Goal: Transaction & Acquisition: Obtain resource

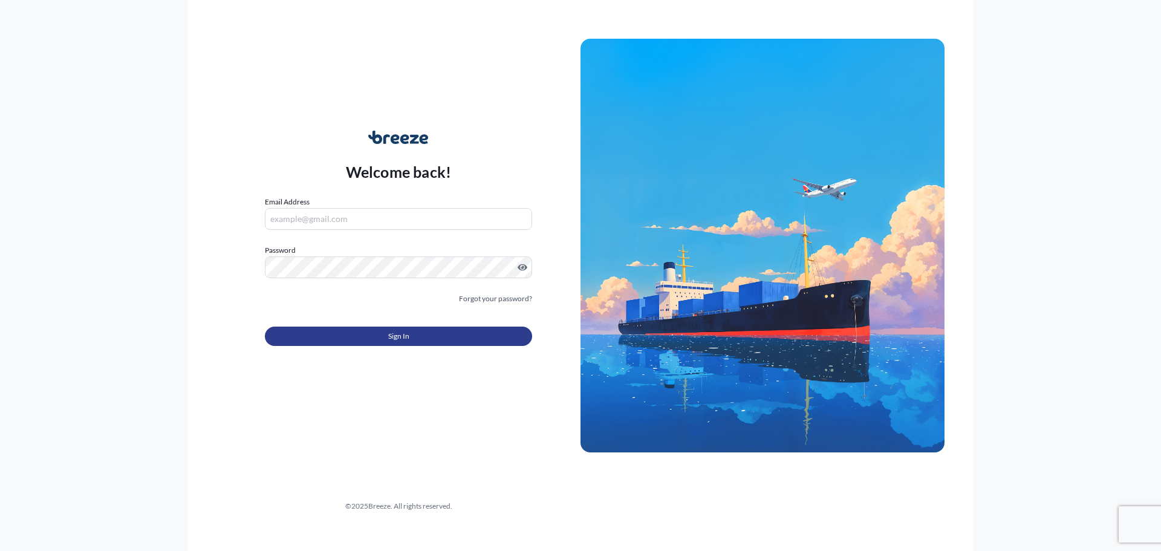
type input "[EMAIL_ADDRESS][DOMAIN_NAME]"
click at [388, 336] on span "Sign In" at bounding box center [398, 336] width 21 height 12
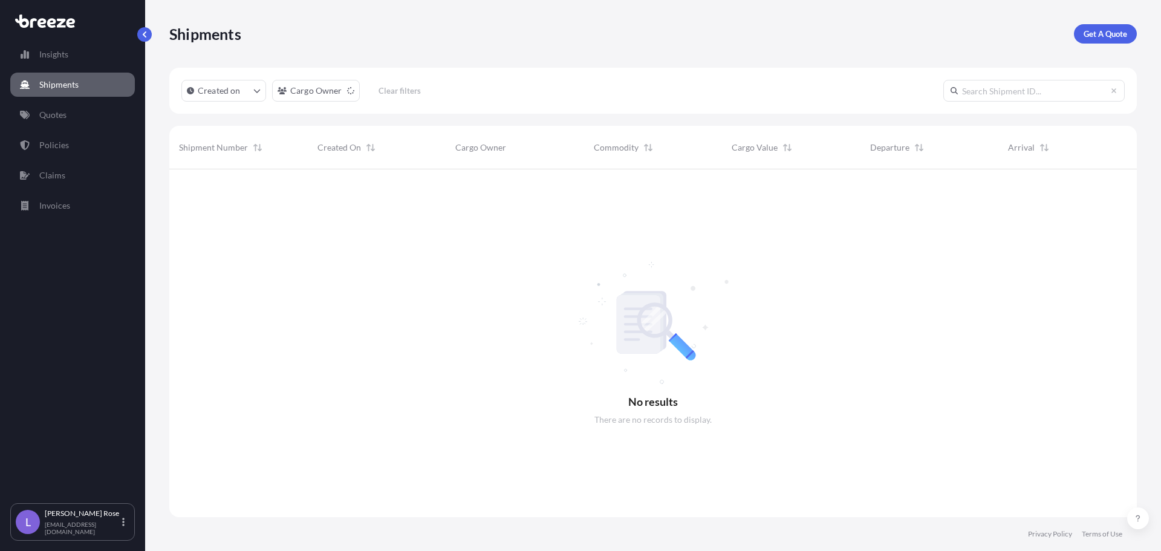
scroll to position [382, 958]
click at [69, 110] on link "Quotes" at bounding box center [72, 115] width 125 height 24
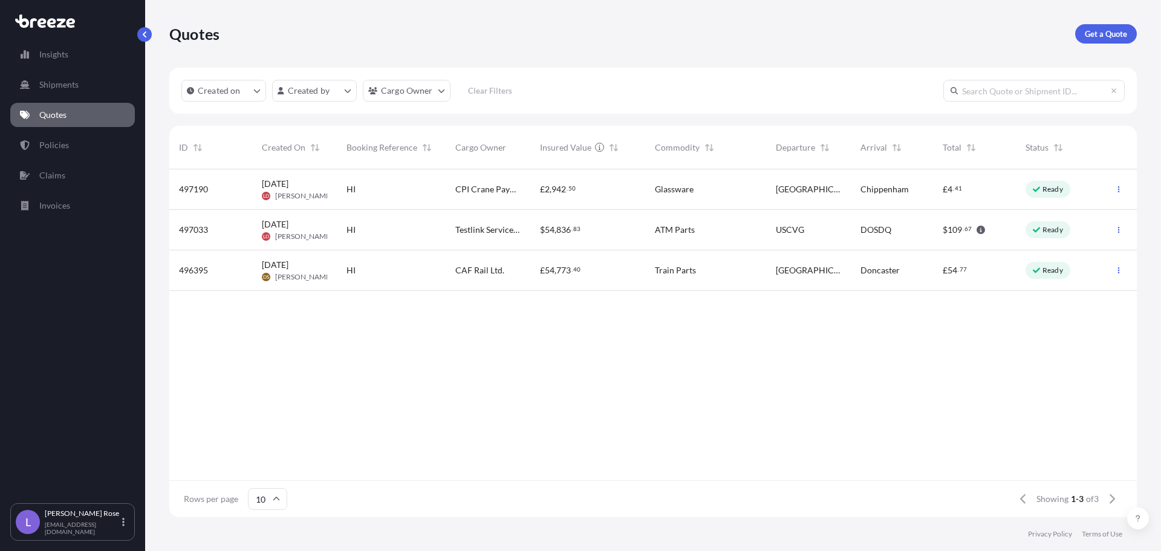
scroll to position [345, 958]
click at [1112, 34] on p "Get a Quote" at bounding box center [1106, 34] width 42 height 12
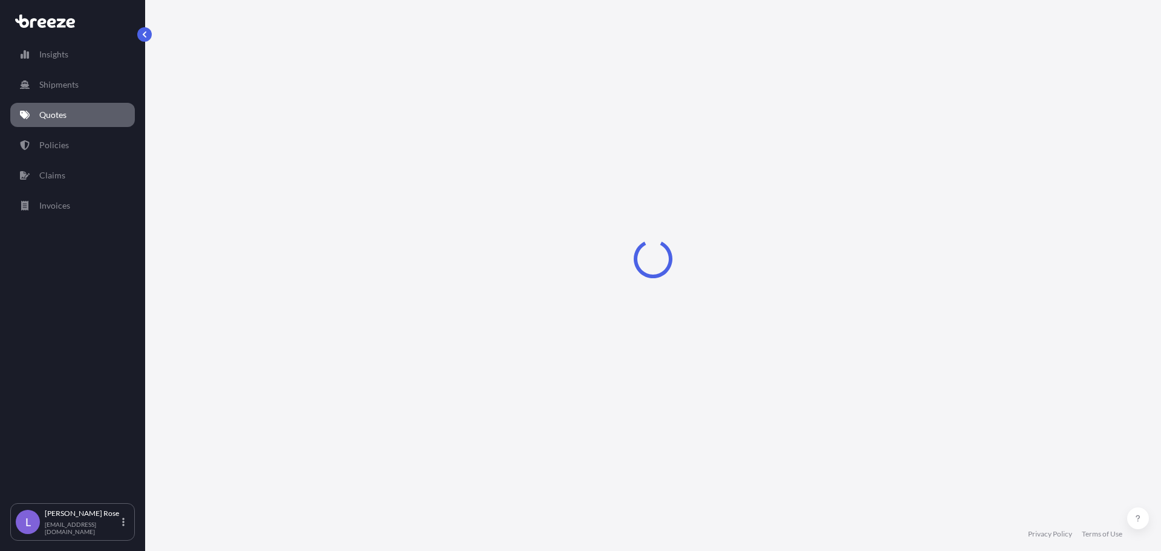
select select "Sea"
select select "1"
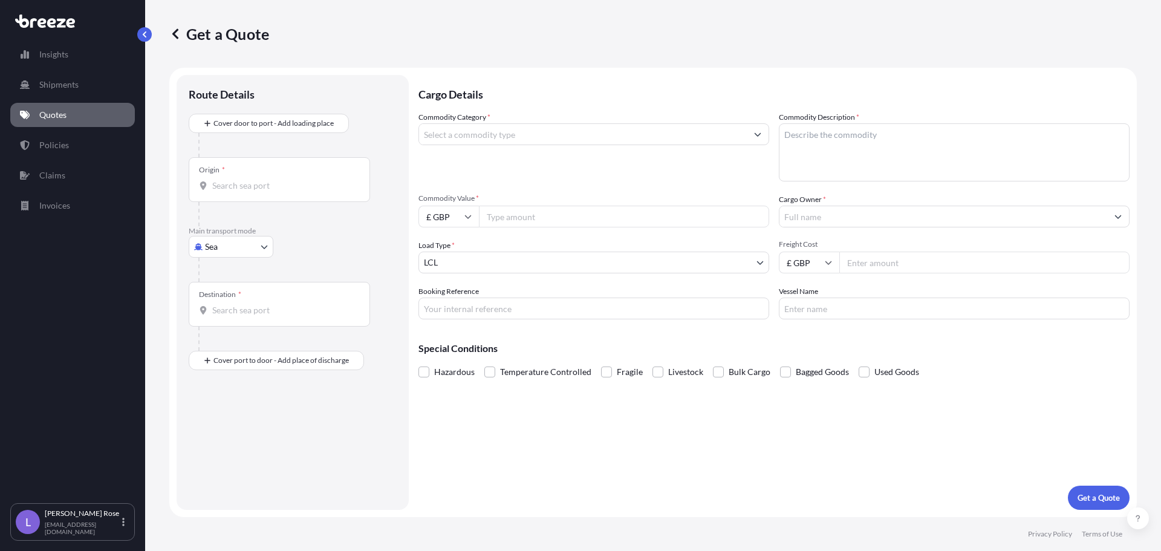
click at [235, 244] on body "Insights Shipments Quotes Policies Claims Invoices L [PERSON_NAME] [PERSON_NAME…" at bounding box center [580, 275] width 1161 height 551
click at [226, 316] on span "Road" at bounding box center [221, 322] width 19 height 12
select select "Road"
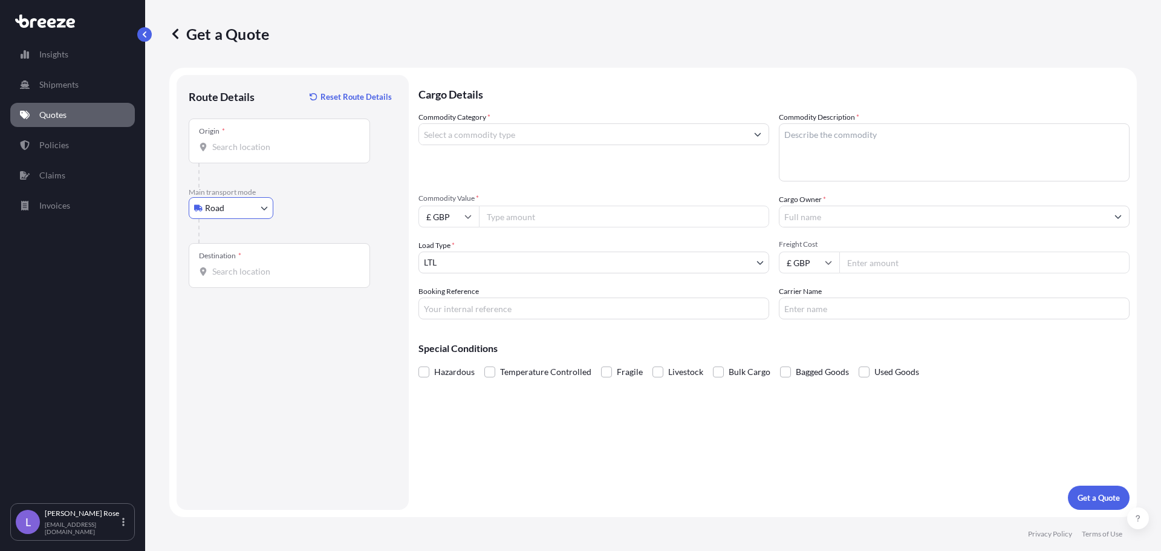
click at [256, 140] on div "Origin *" at bounding box center [279, 141] width 181 height 45
click at [256, 141] on input "Origin *" at bounding box center [283, 147] width 143 height 12
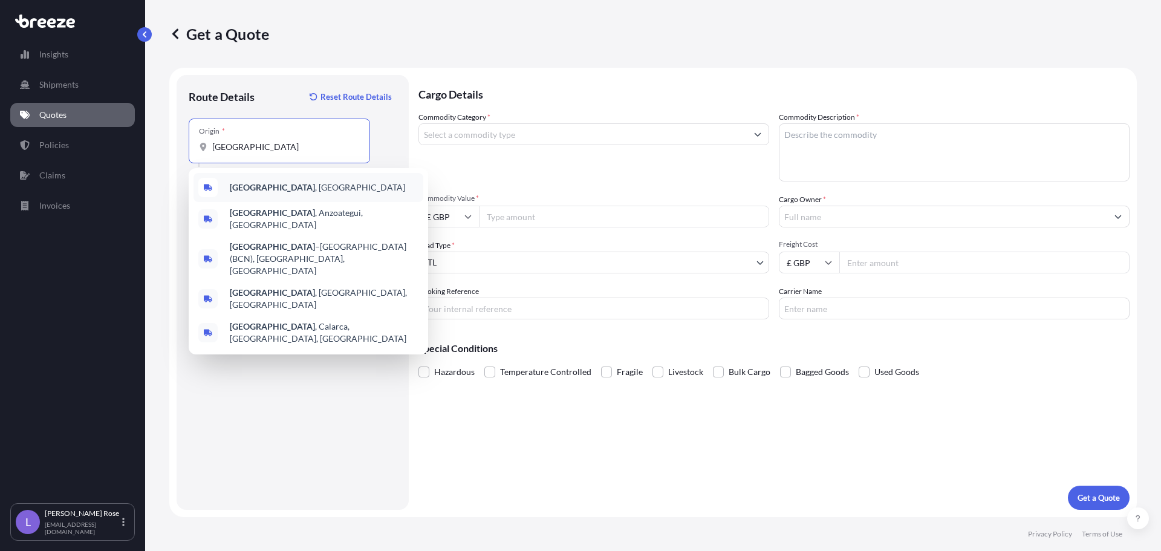
click at [271, 195] on div "[GEOGRAPHIC_DATA] , [GEOGRAPHIC_DATA]" at bounding box center [308, 187] width 230 height 29
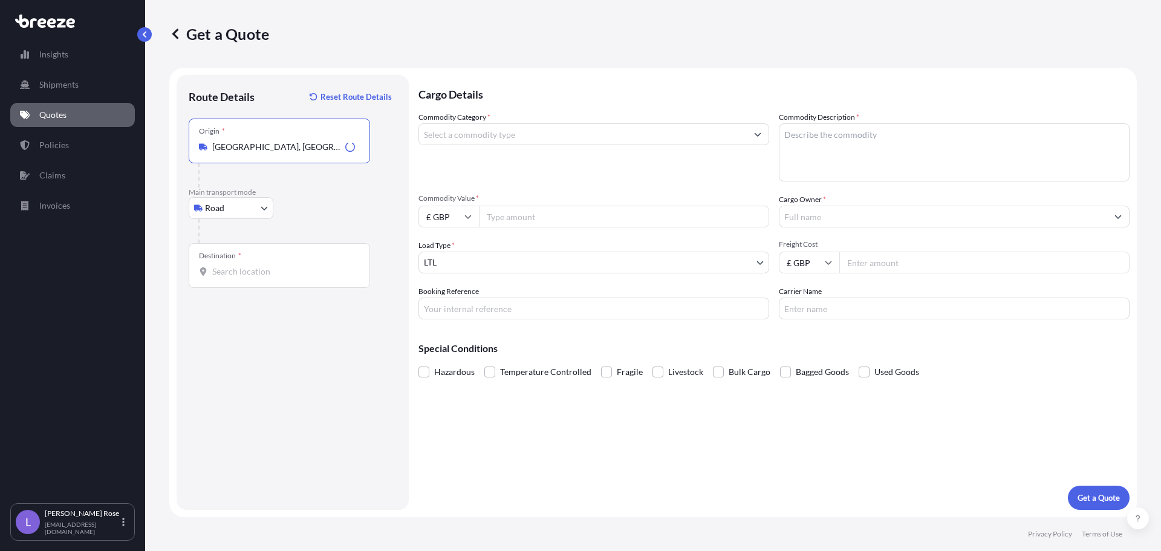
type input "[GEOGRAPHIC_DATA], [GEOGRAPHIC_DATA]"
click at [265, 265] on input "Destination *" at bounding box center [283, 271] width 143 height 12
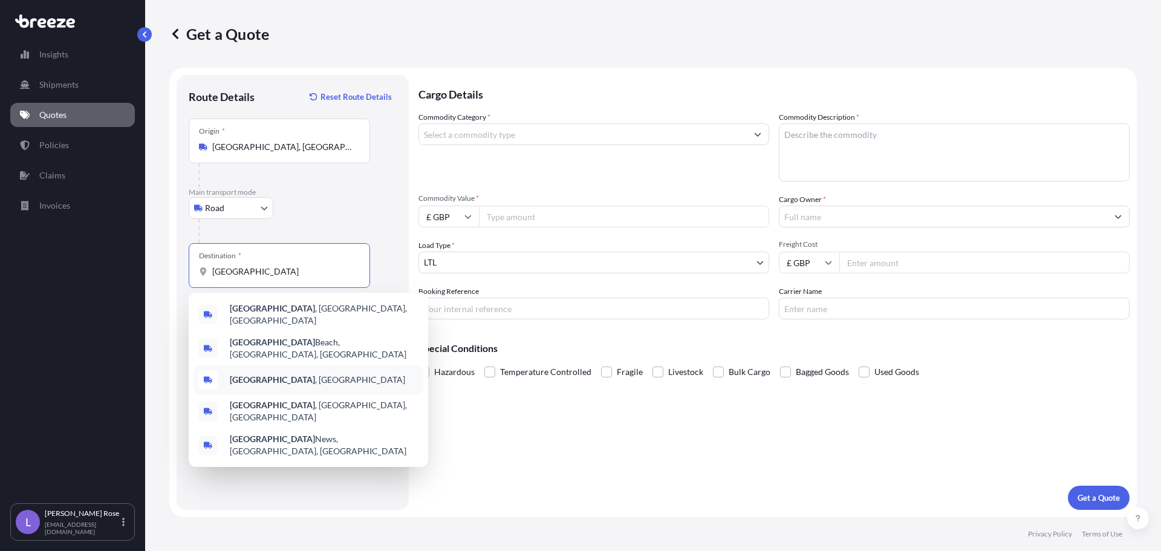
click at [290, 365] on div "[GEOGRAPHIC_DATA] , [GEOGRAPHIC_DATA]" at bounding box center [308, 379] width 230 height 29
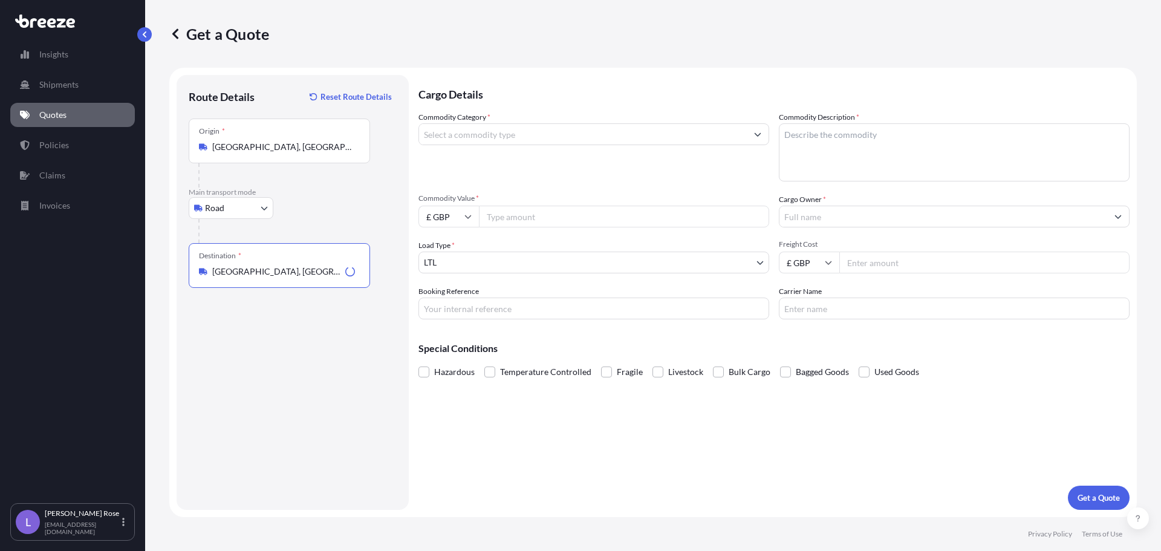
type input "[GEOGRAPHIC_DATA], [GEOGRAPHIC_DATA]"
click at [456, 142] on input "Commodity Category *" at bounding box center [583, 134] width 328 height 22
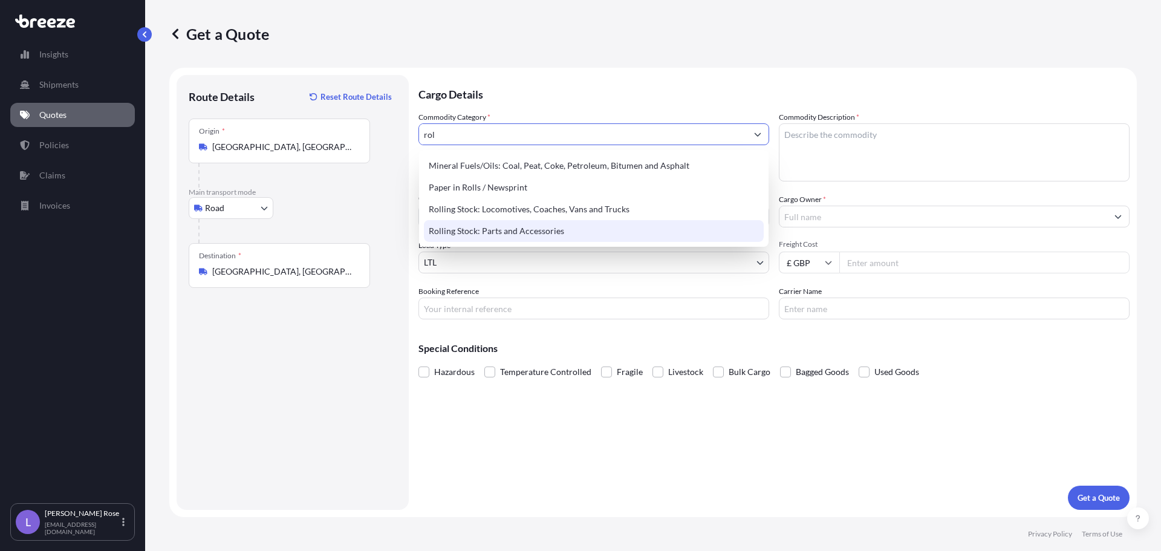
click at [499, 233] on div "Rolling Stock: Parts and Accessories" at bounding box center [594, 231] width 340 height 22
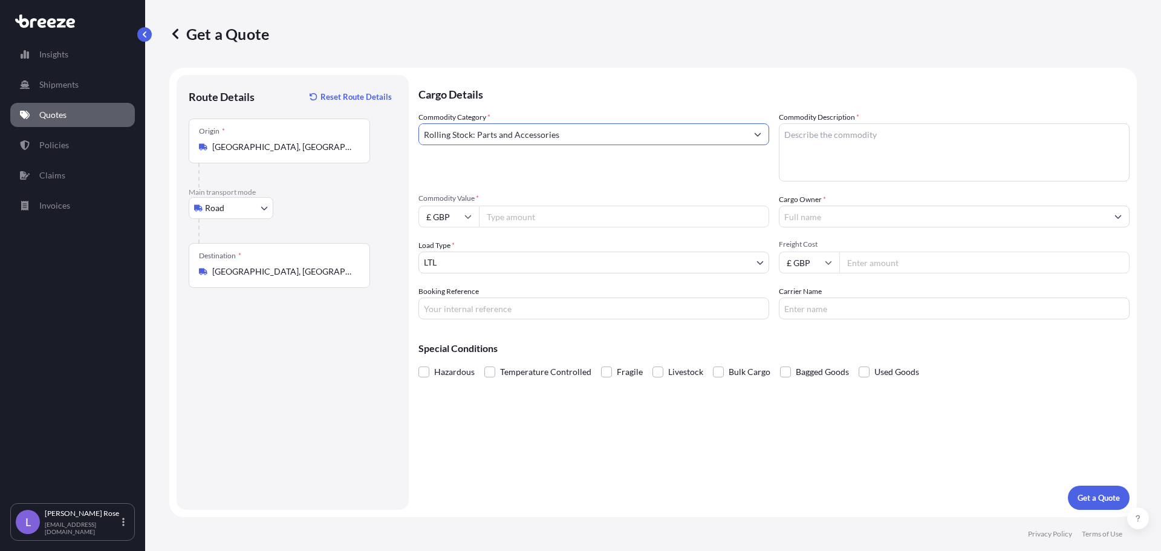
type input "Rolling Stock: Parts and Accessories"
click at [938, 143] on textarea "Commodity Description *" at bounding box center [954, 152] width 351 height 58
type textarea "8607998000 - Rolling Stock"
click at [628, 215] on input "Commodity Value *" at bounding box center [624, 217] width 290 height 22
type input "9993.20"
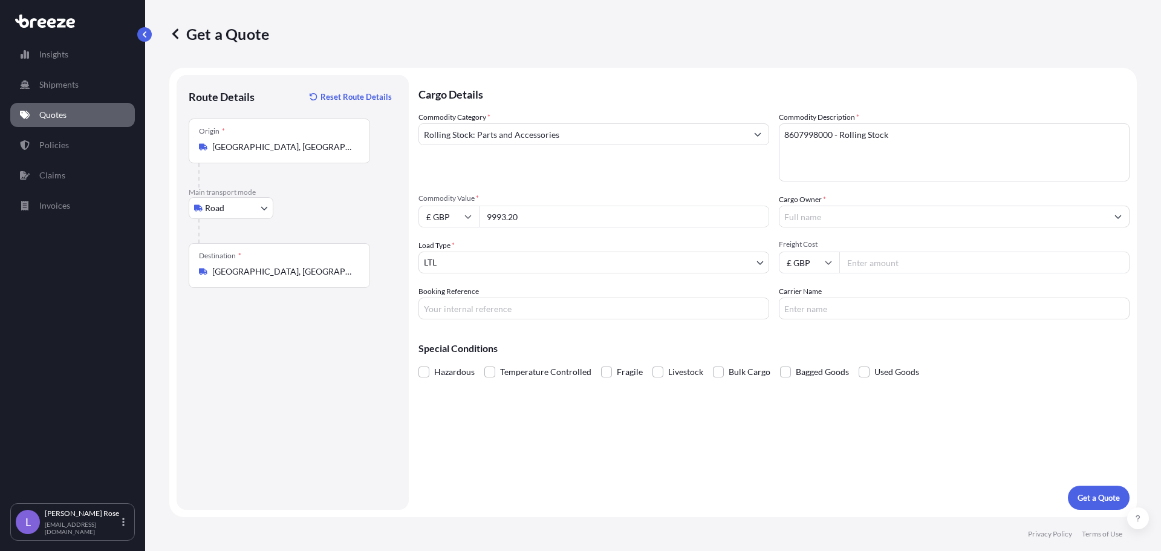
click at [455, 219] on input "£ GBP" at bounding box center [448, 217] width 60 height 22
click at [454, 252] on div "€ EUR" at bounding box center [448, 249] width 51 height 23
type input "€ EUR"
click at [877, 224] on input "Cargo Owner *" at bounding box center [943, 217] width 328 height 22
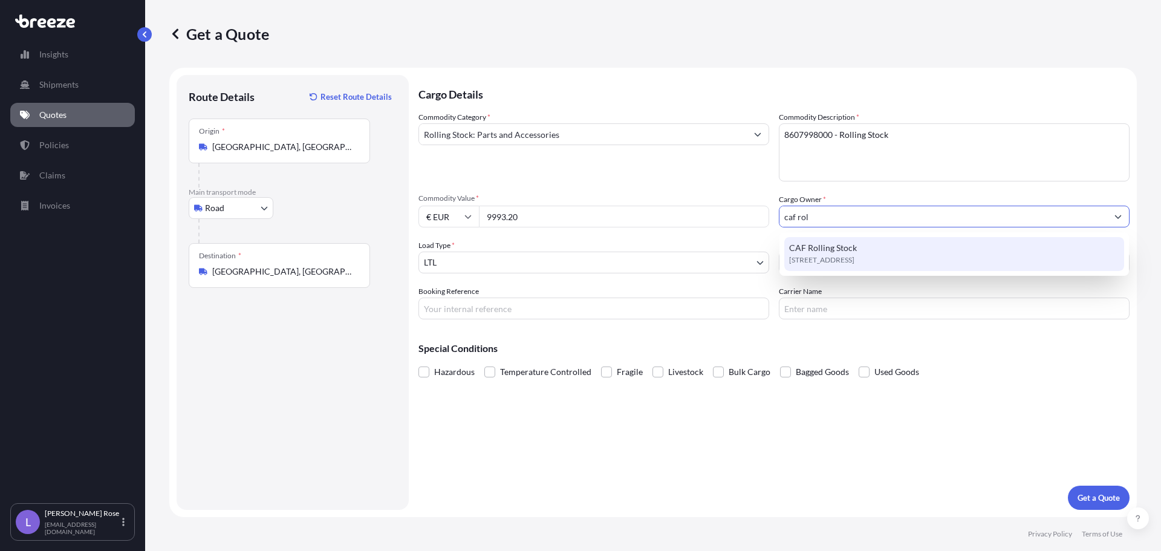
click at [865, 248] on div "[STREET_ADDRESS]" at bounding box center [954, 254] width 340 height 34
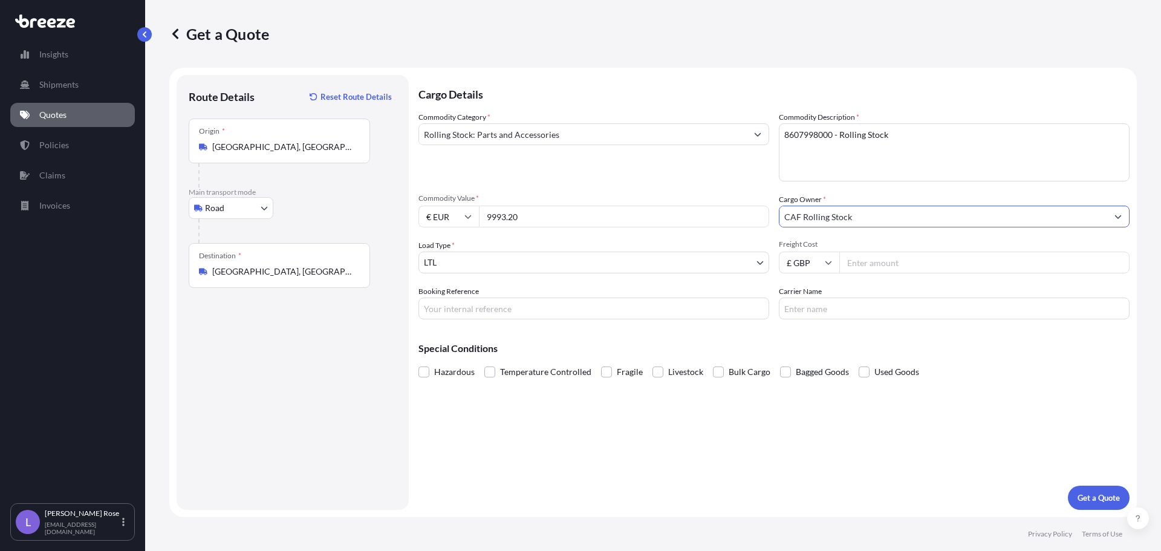
type input "CAF Rolling Stock"
click at [870, 260] on input "Freight Cost" at bounding box center [984, 263] width 290 height 22
click at [914, 262] on input "Freight Cost" at bounding box center [984, 263] width 290 height 22
type input "3540.13"
click at [874, 305] on input "Carrier Name" at bounding box center [954, 308] width 351 height 22
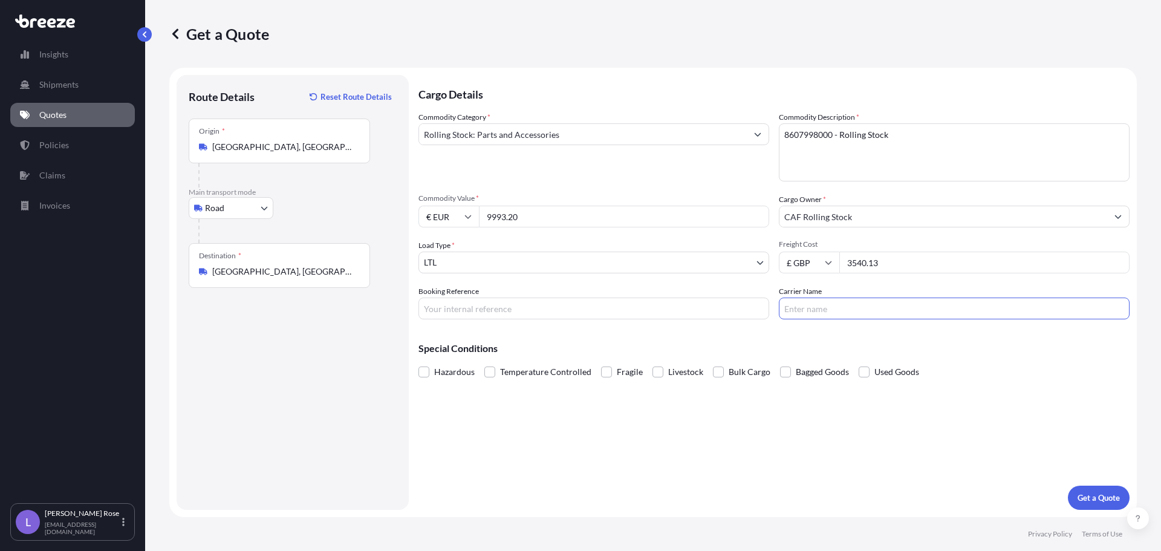
type input "Trans Europe"
click at [679, 316] on input "Booking Reference" at bounding box center [593, 308] width 351 height 22
type input "HI85309"
click at [1090, 490] on button "Get a Quote" at bounding box center [1099, 497] width 62 height 24
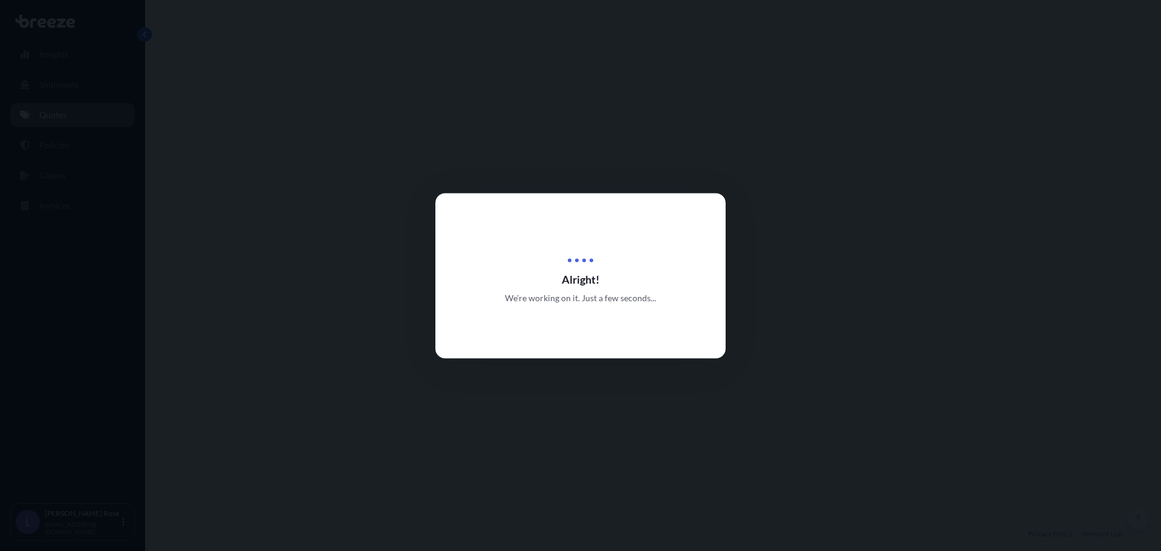
select select "Road"
select select "1"
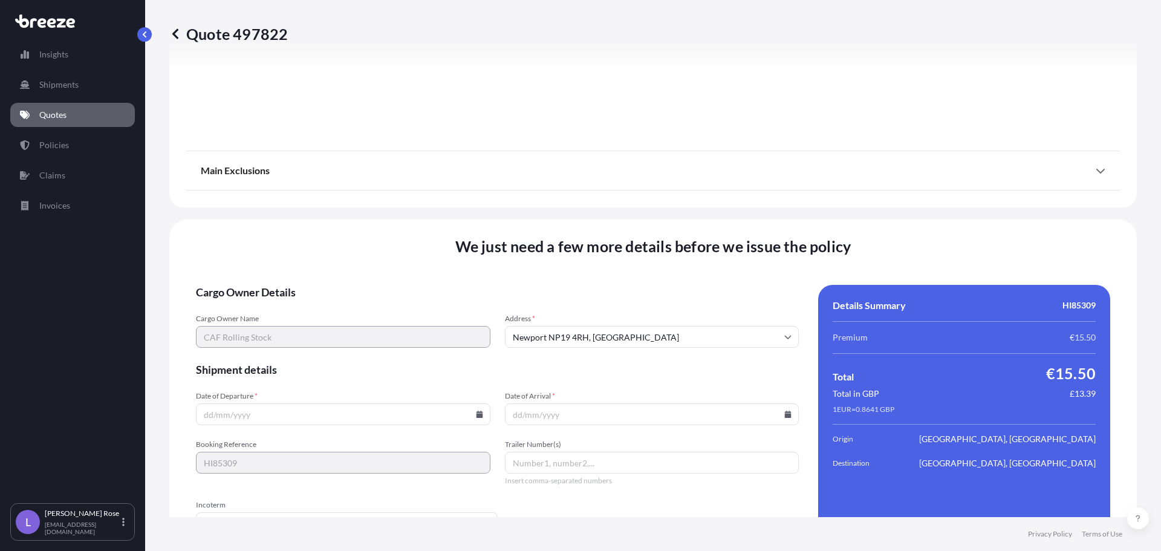
scroll to position [1368, 0]
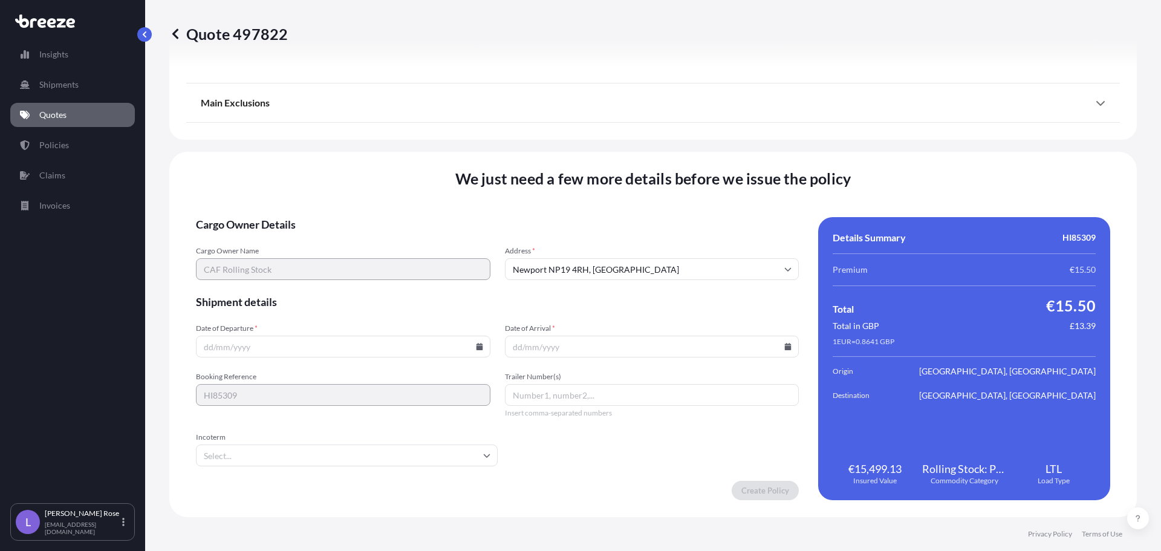
click at [476, 346] on icon at bounding box center [479, 346] width 7 height 7
click at [366, 278] on button "29" at bounding box center [369, 284] width 19 height 19
type input "[DATE]"
click at [785, 345] on icon at bounding box center [788, 346] width 7 height 7
click at [724, 142] on button at bounding box center [729, 142] width 19 height 19
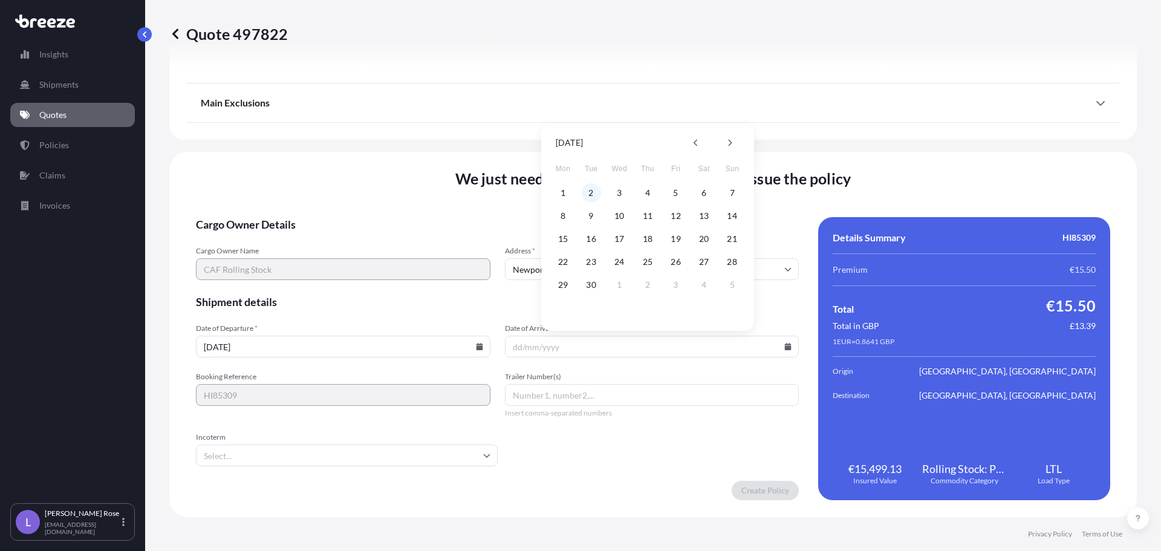
click at [588, 193] on button "2" at bounding box center [591, 192] width 19 height 19
type input "[DATE]"
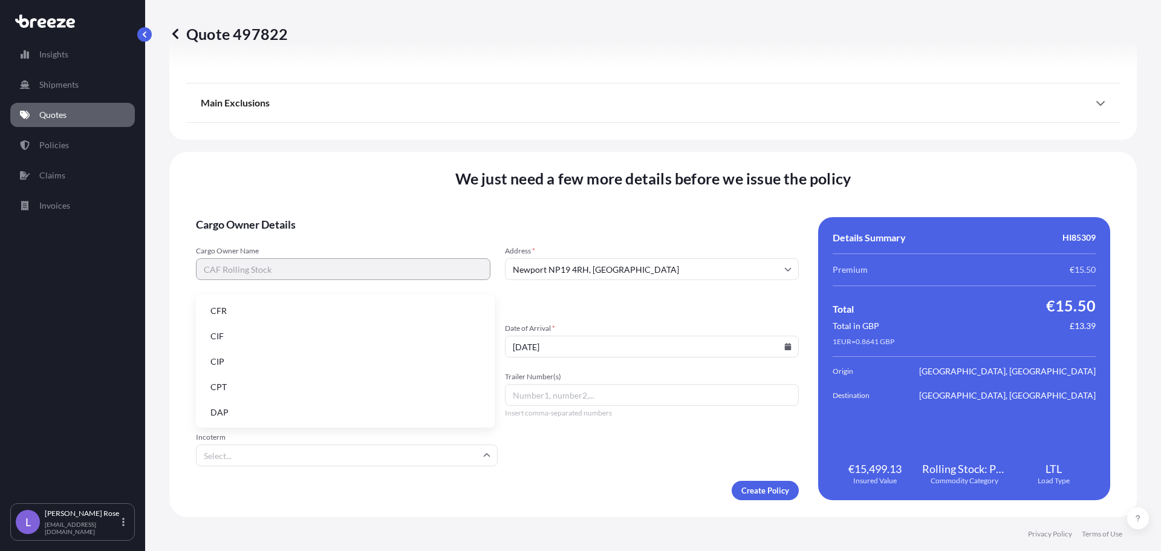
click at [419, 458] on input "Incoterm" at bounding box center [347, 455] width 302 height 22
click at [232, 368] on li "EXW" at bounding box center [345, 367] width 289 height 23
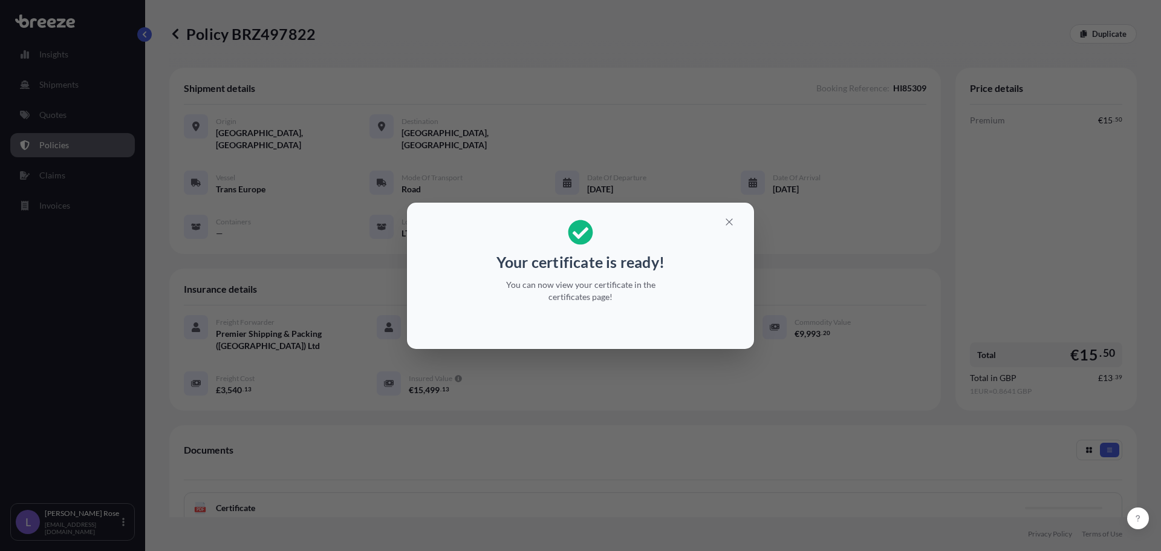
click at [911, 372] on div "Your certificate is ready! You can now view your certificate in the certificate…" at bounding box center [580, 275] width 1161 height 551
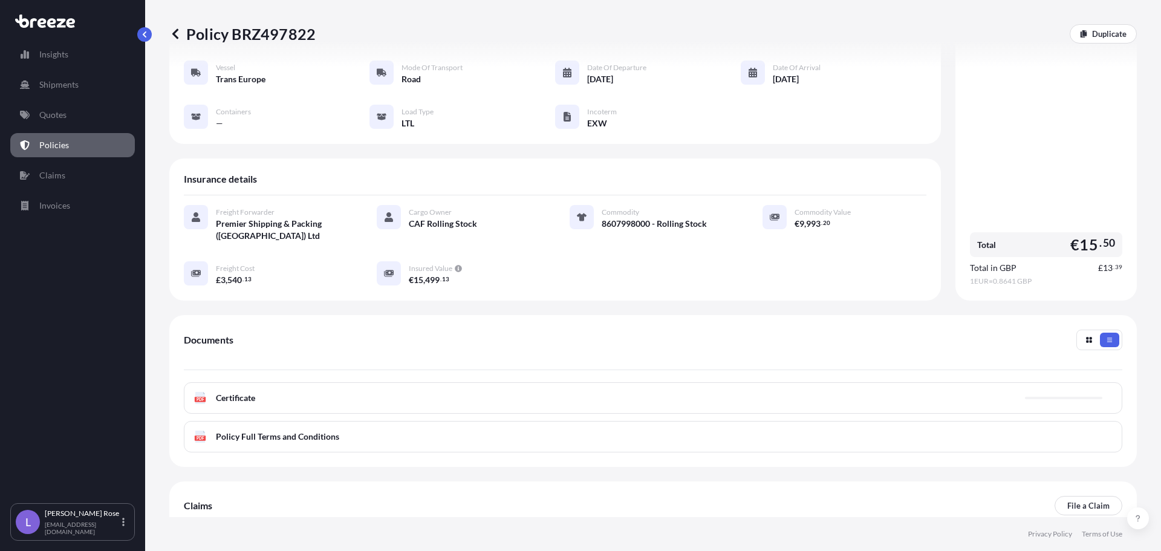
scroll to position [121, 0]
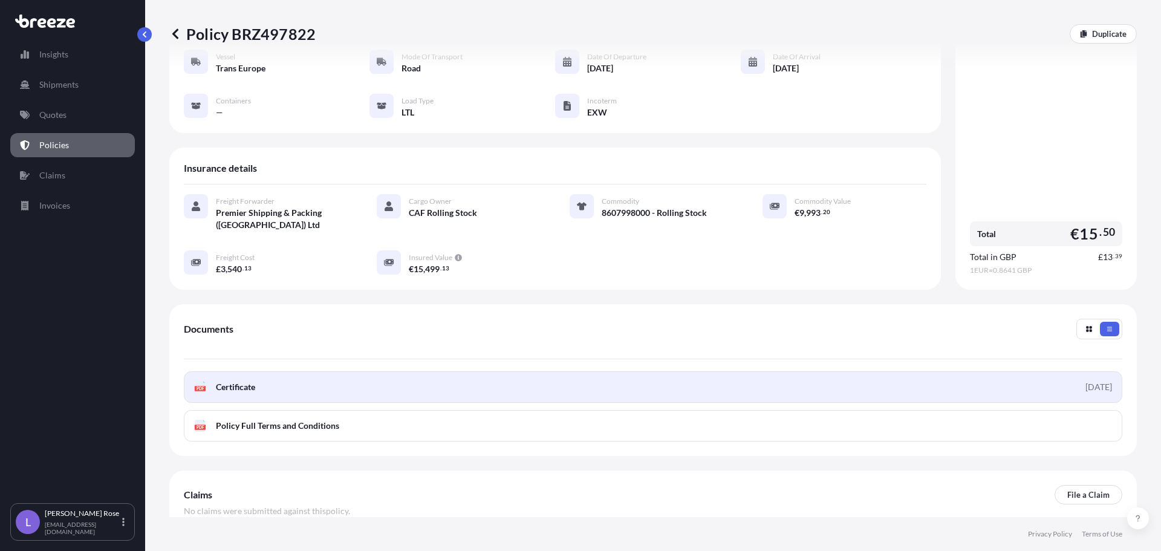
click at [227, 371] on link "PDF Certificate [DATE]" at bounding box center [653, 386] width 938 height 31
